Goal: Transaction & Acquisition: Download file/media

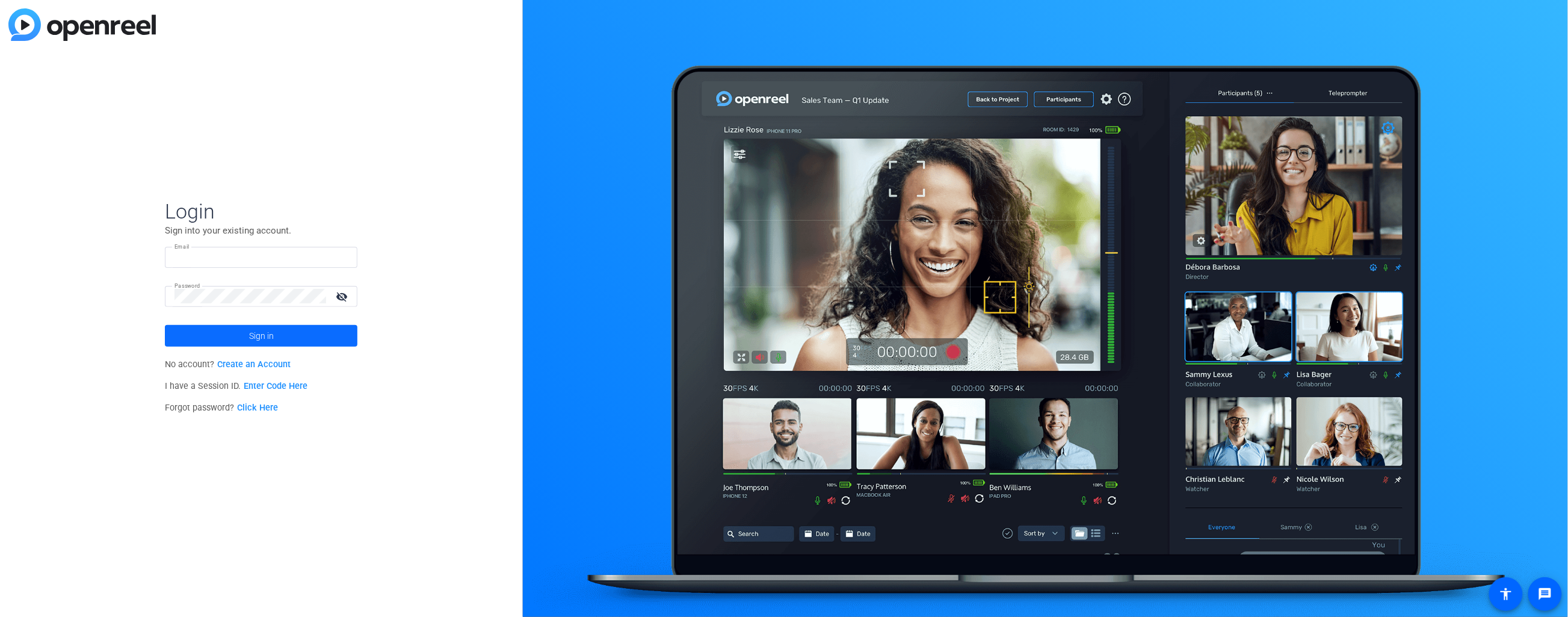
type input "[EMAIL_ADDRESS][DOMAIN_NAME]"
click at [262, 334] on span "Sign in" at bounding box center [261, 336] width 25 height 30
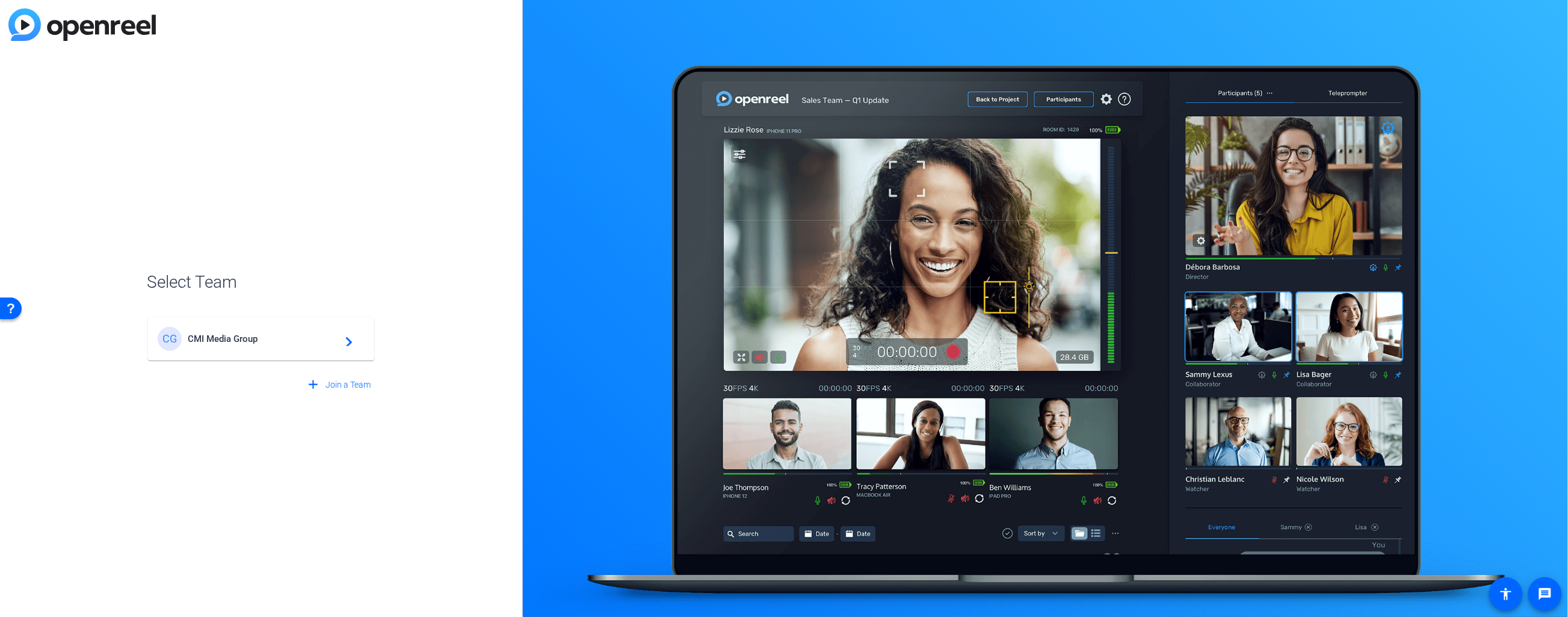
click at [257, 322] on mat-card-content "CG CMI Media Group navigate_next" at bounding box center [261, 339] width 226 height 43
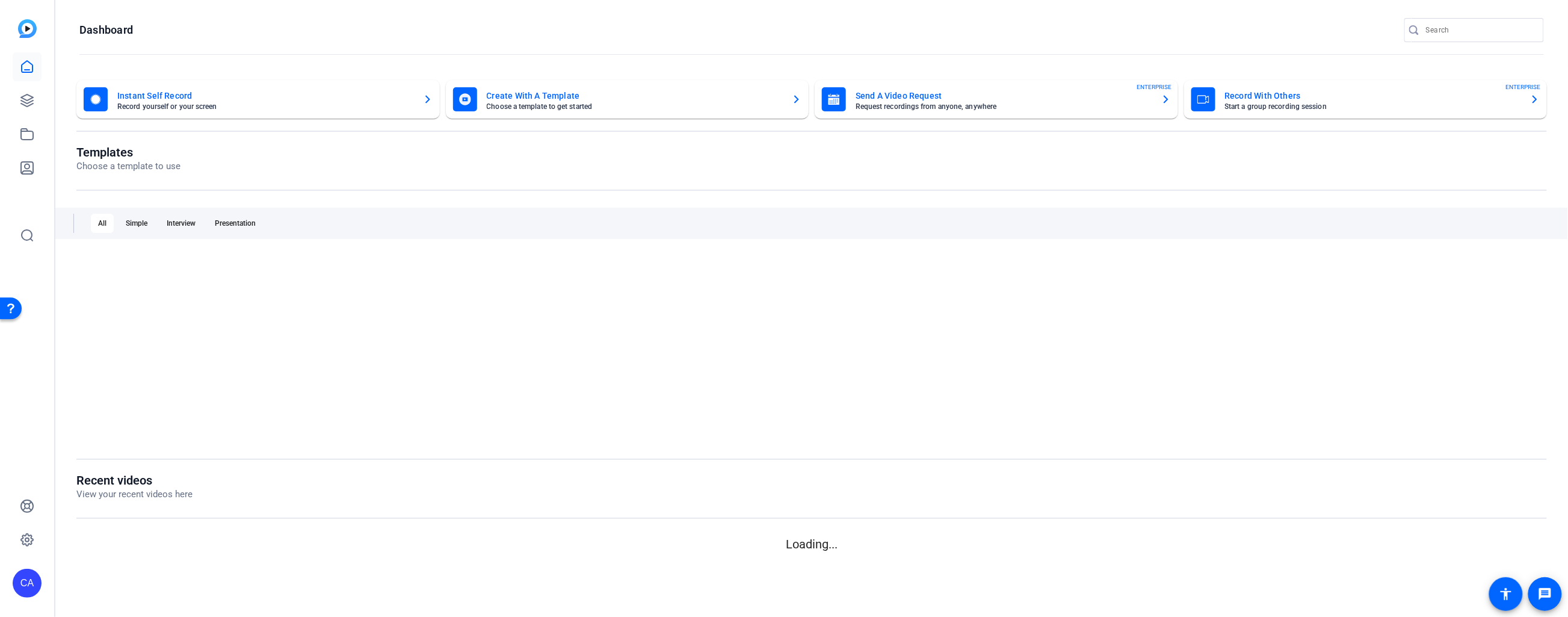
click at [271, 340] on div at bounding box center [812, 348] width 1471 height 186
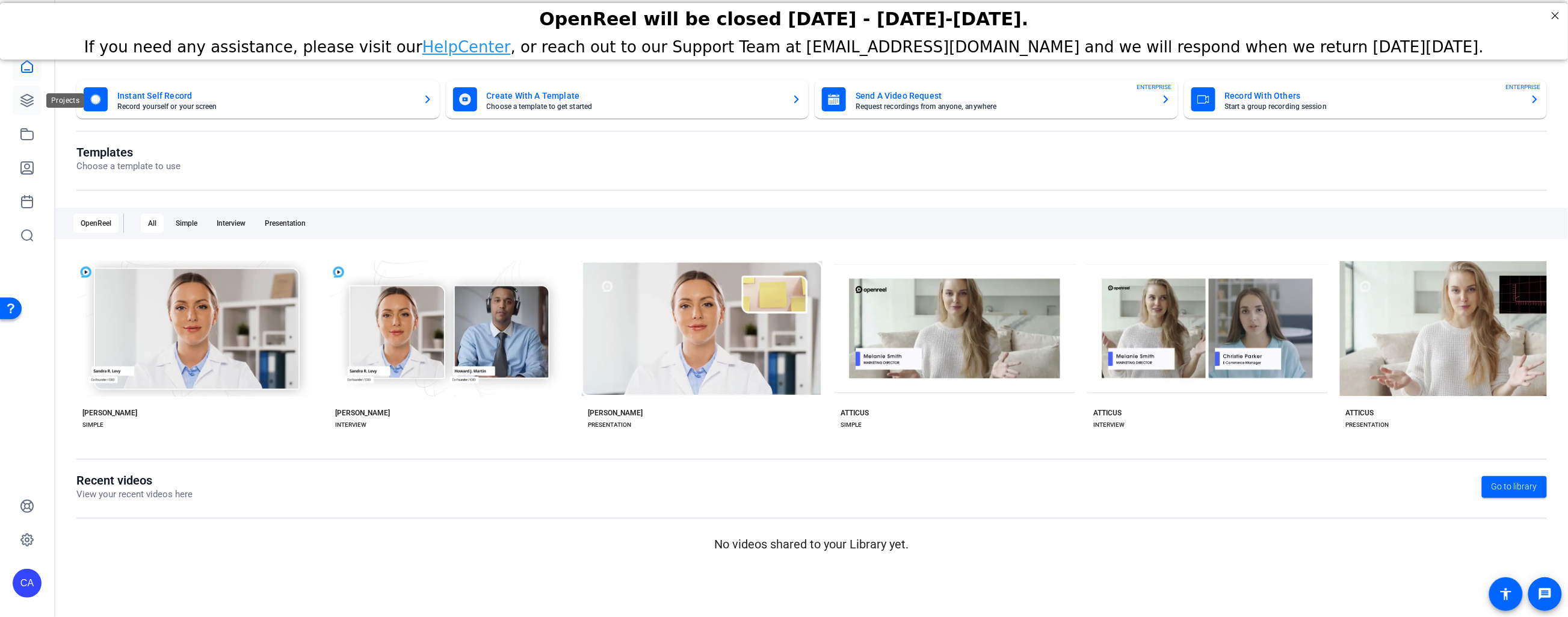
click at [24, 103] on icon at bounding box center [27, 100] width 15 height 15
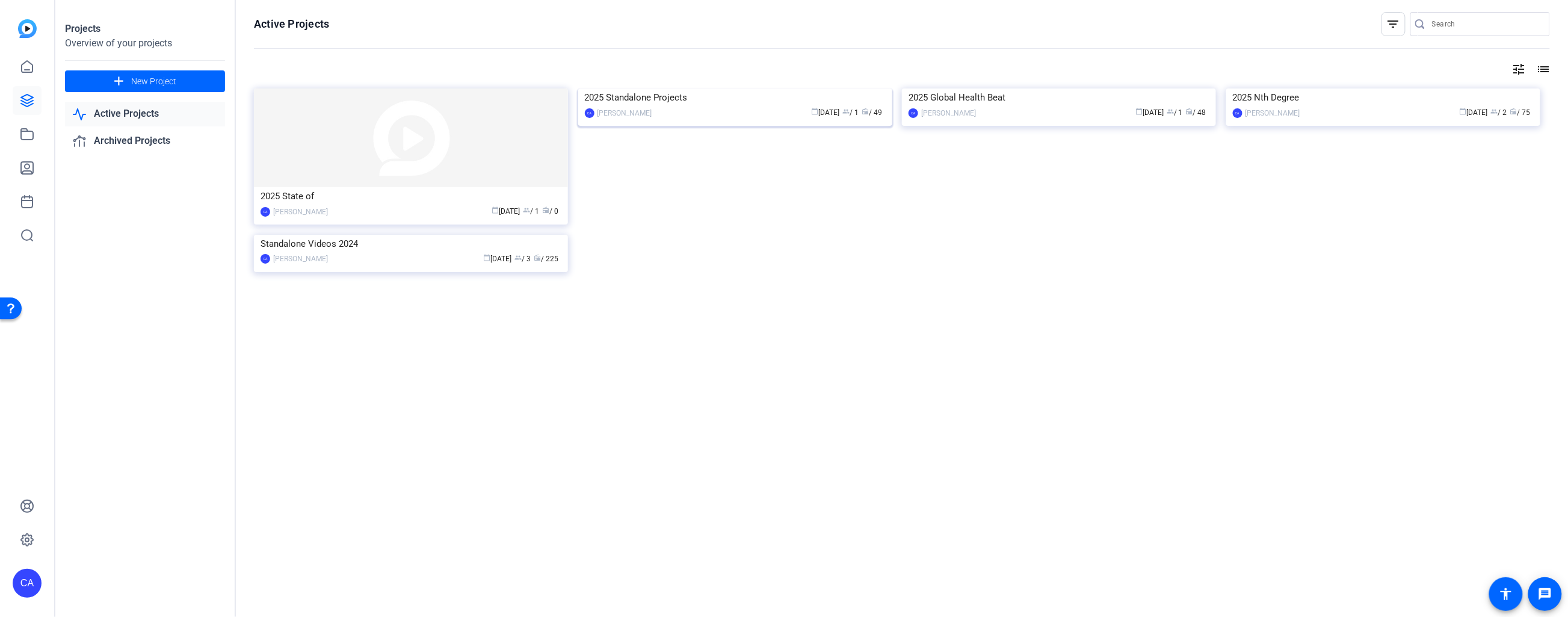
click at [747, 88] on img at bounding box center [735, 88] width 314 height 0
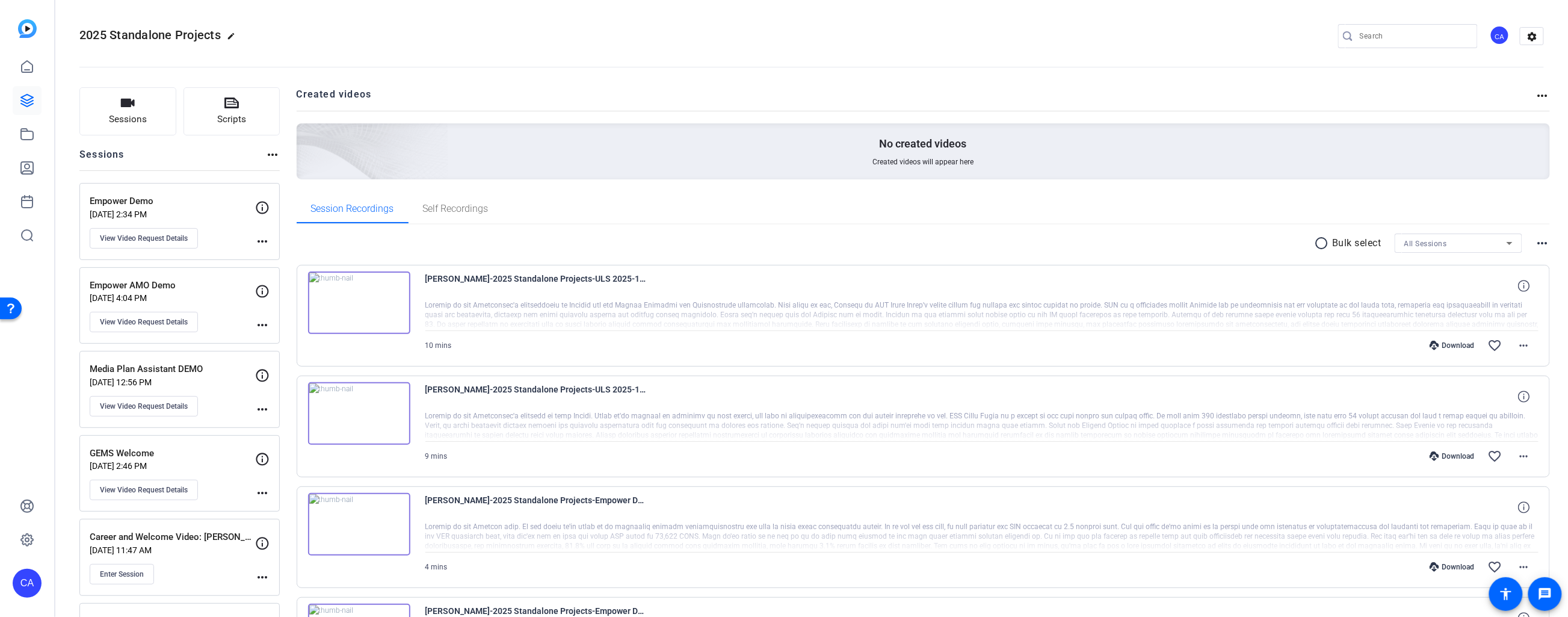
click at [1432, 253] on div at bounding box center [1458, 259] width 128 height 13
click at [1430, 244] on span "All Sessions" at bounding box center [1426, 244] width 43 height 9
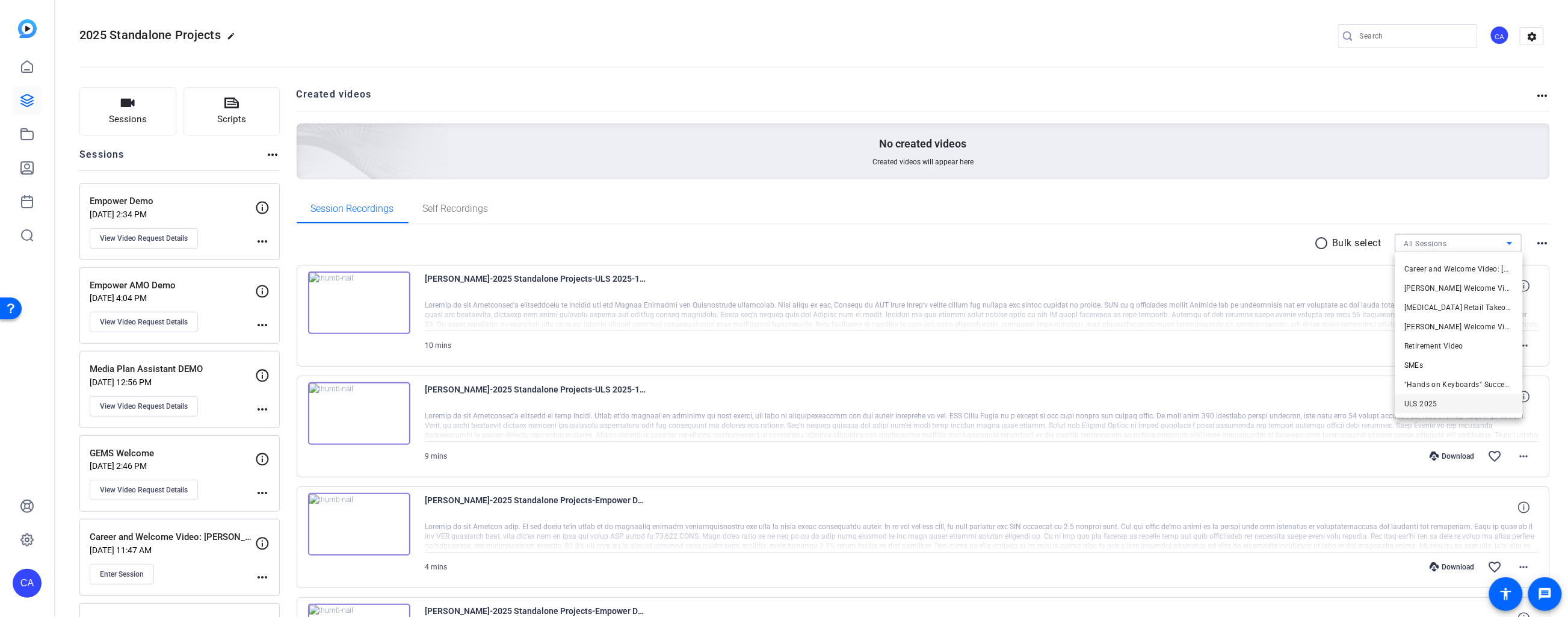
click at [1433, 397] on span "ULS 2025" at bounding box center [1421, 404] width 33 height 15
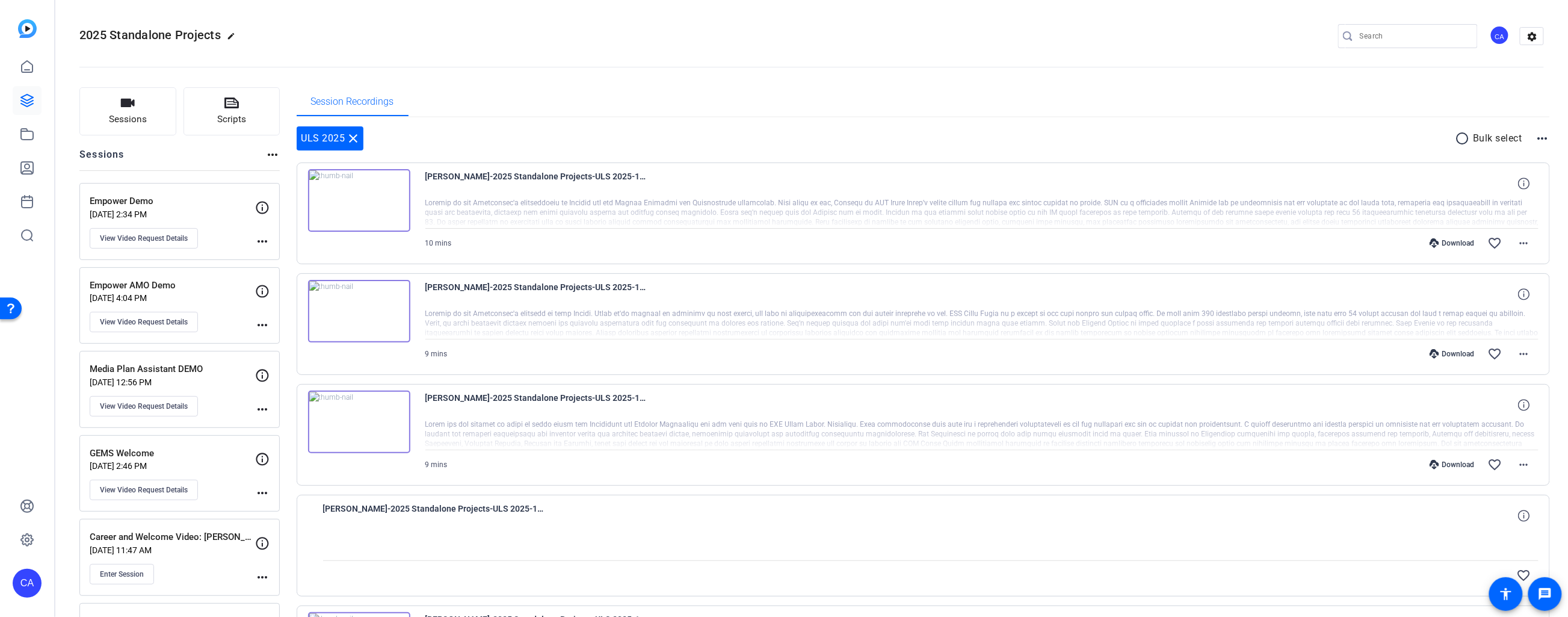
click at [1466, 143] on mat-icon "radio_button_unchecked" at bounding box center [1465, 138] width 18 height 15
click at [315, 176] on icon at bounding box center [313, 177] width 12 height 12
click at [313, 183] on icon at bounding box center [313, 177] width 12 height 12
click at [1500, 138] on span at bounding box center [1501, 138] width 42 height 29
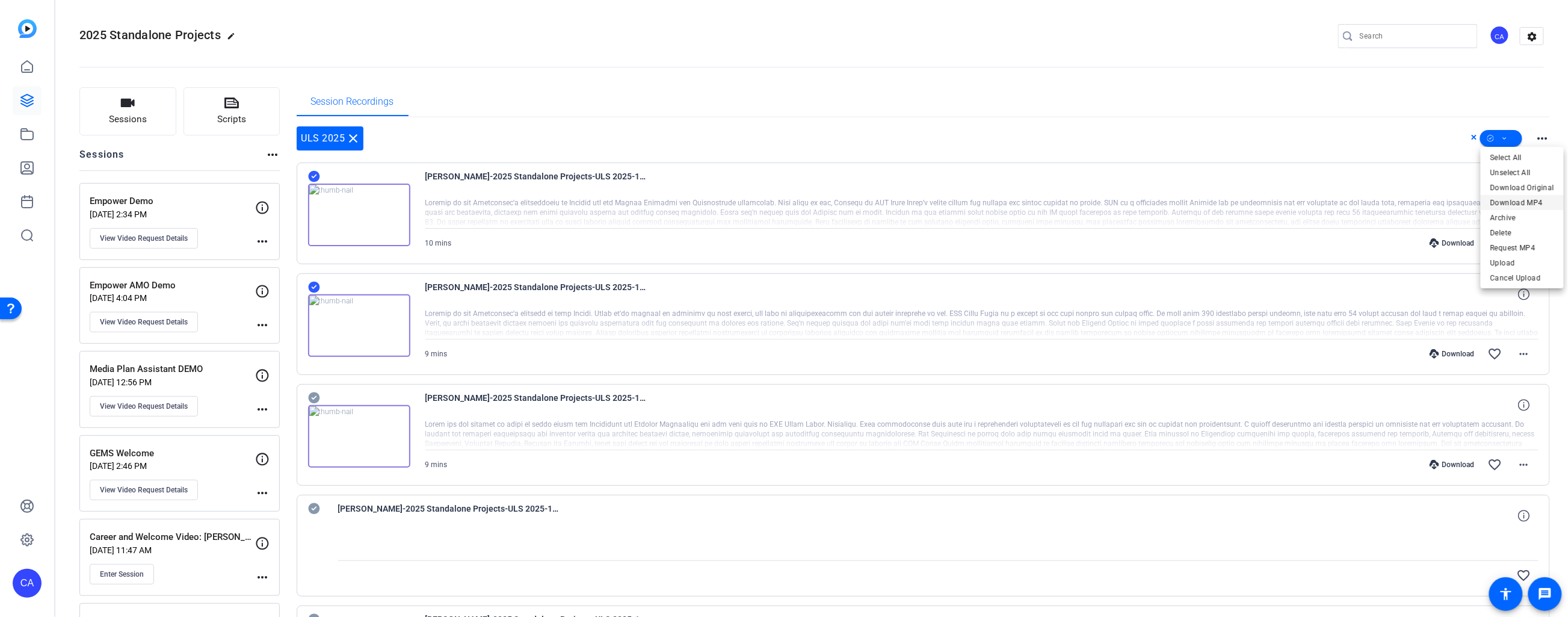
click at [1512, 201] on span "Download MP4" at bounding box center [1522, 202] width 64 height 15
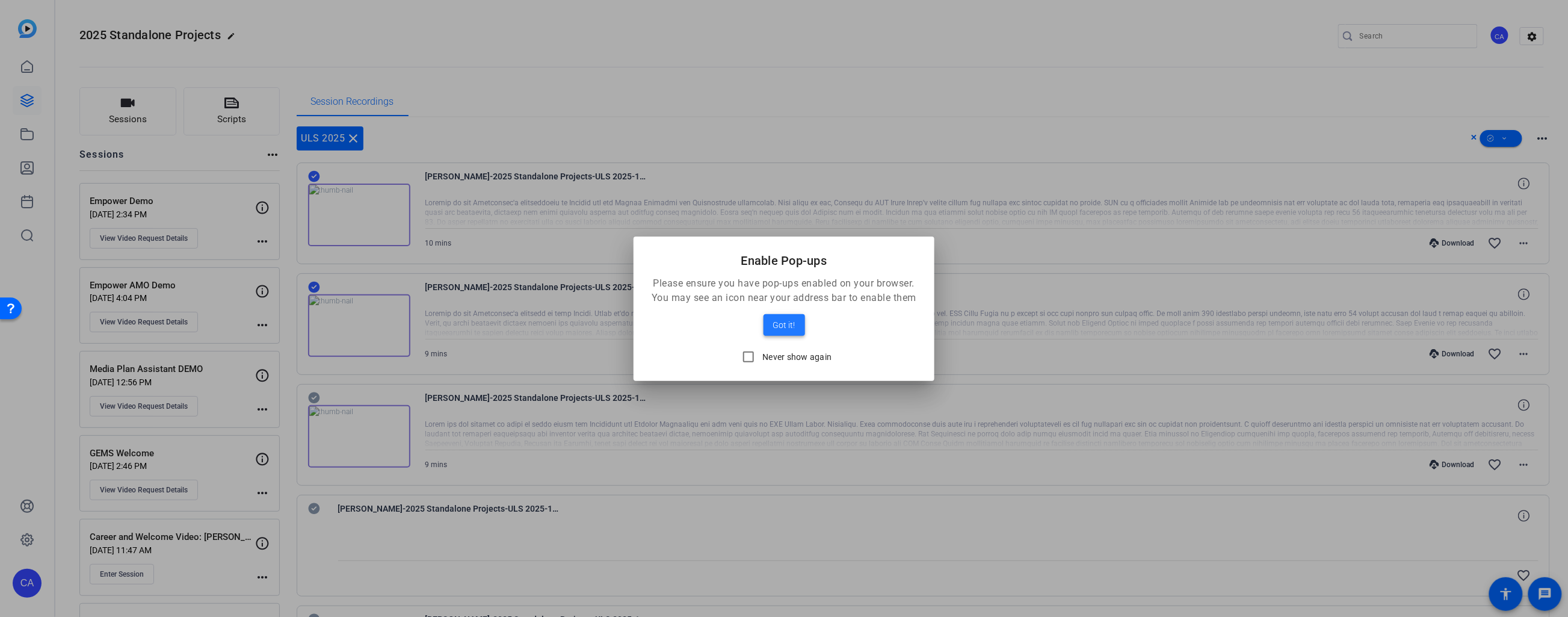
click at [785, 312] on span at bounding box center [784, 325] width 41 height 29
